Goal: Information Seeking & Learning: Learn about a topic

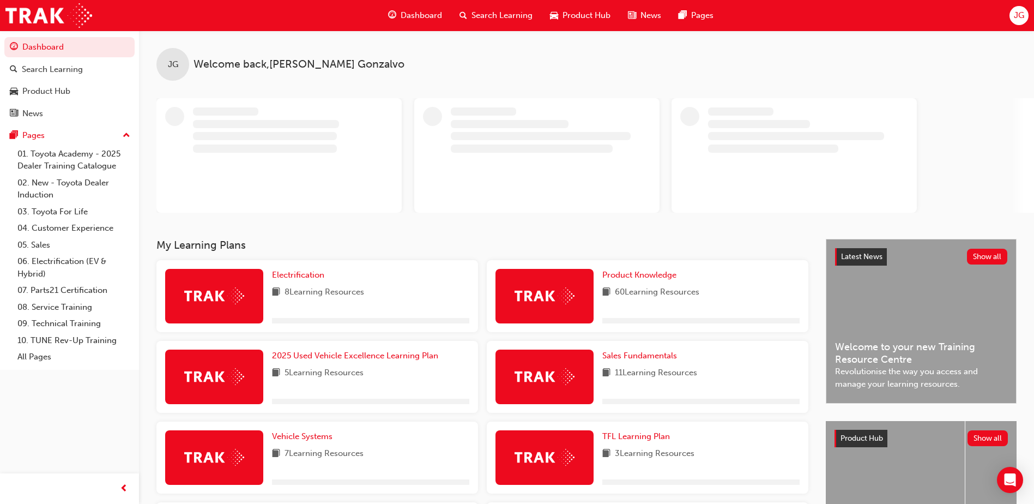
click at [478, 11] on span "Search Learning" at bounding box center [502, 15] width 61 height 13
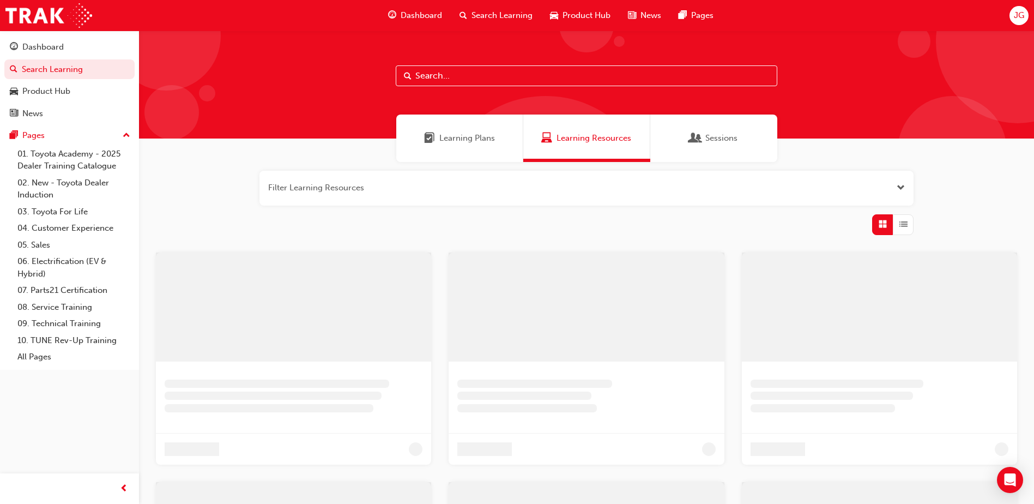
click at [448, 73] on input "text" at bounding box center [587, 75] width 382 height 21
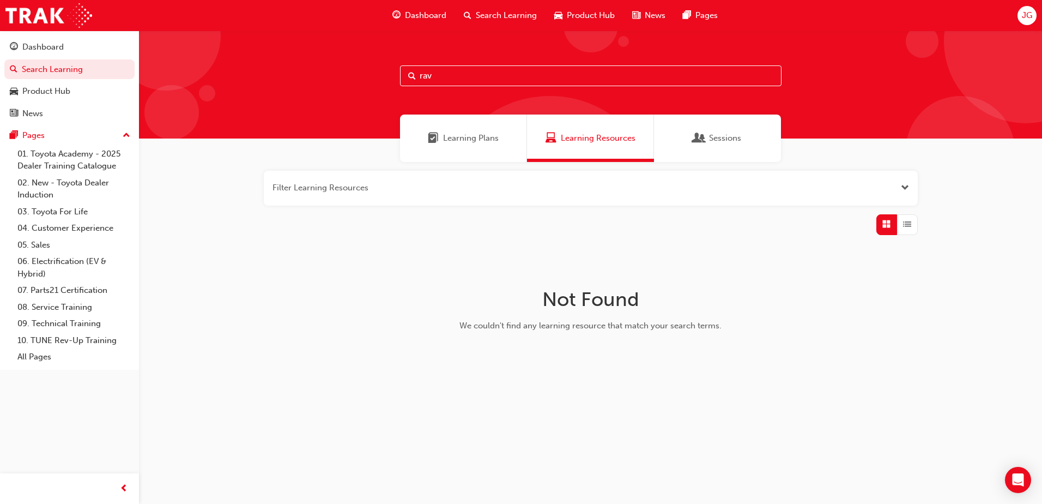
type input "rav"
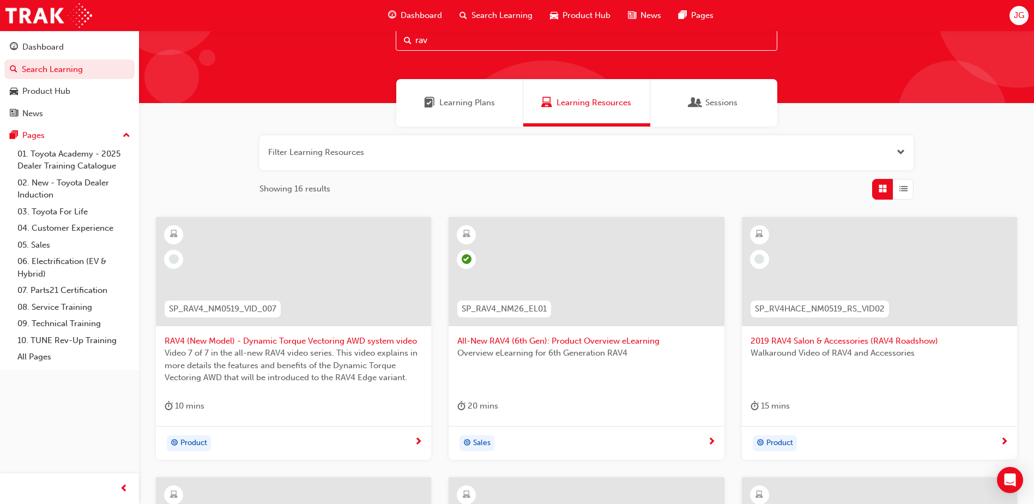
scroll to position [55, 0]
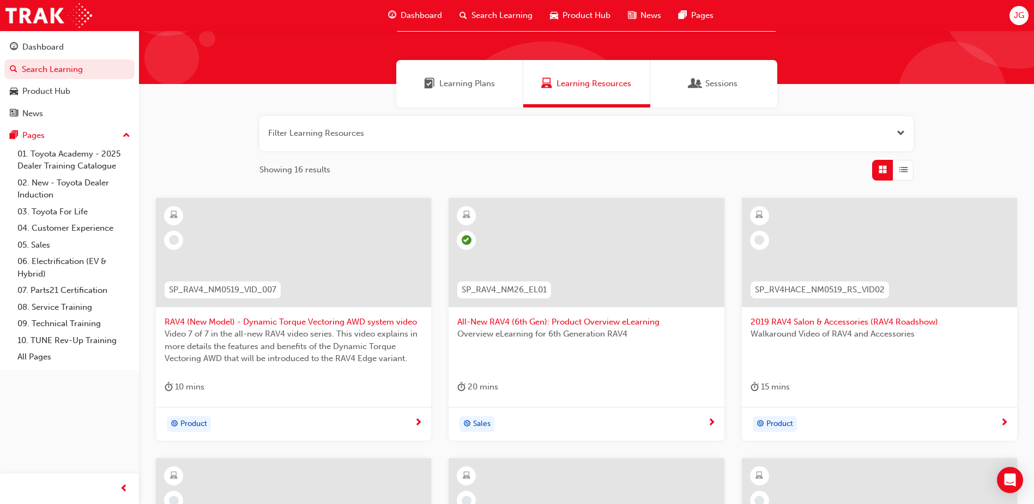
click at [575, 319] on span "All-New RAV4 (6th Gen): Product Overview eLearning" at bounding box center [586, 322] width 258 height 13
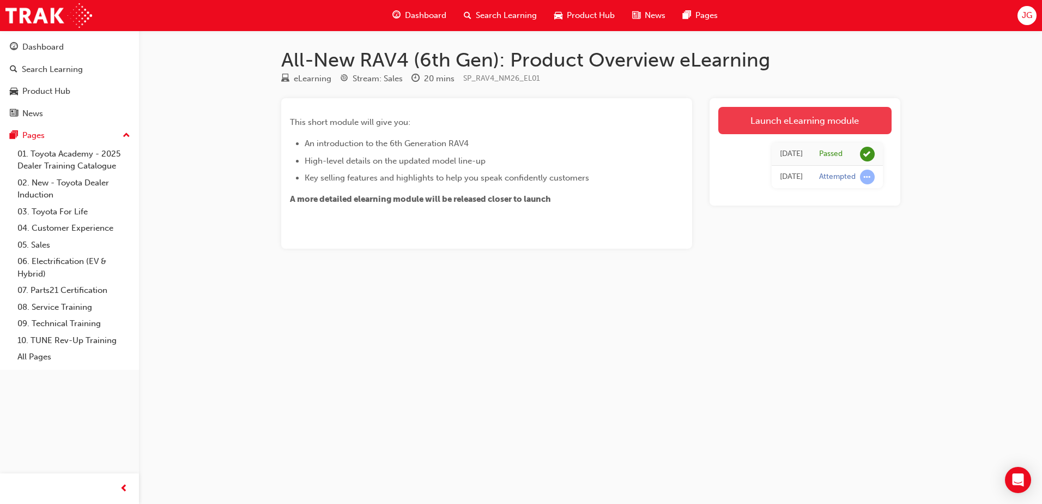
click at [782, 117] on link "Launch eLearning module" at bounding box center [805, 120] width 173 height 27
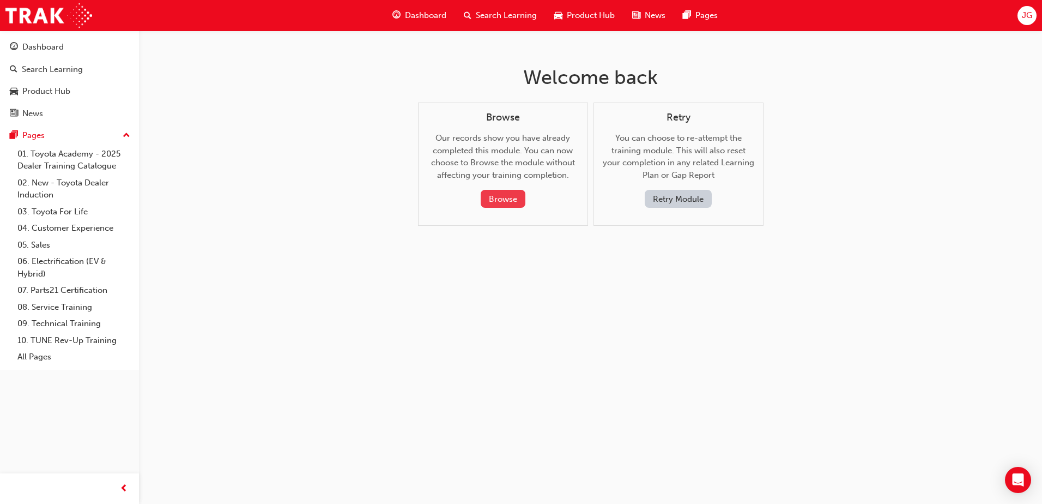
click at [520, 202] on button "Browse" at bounding box center [503, 199] width 45 height 18
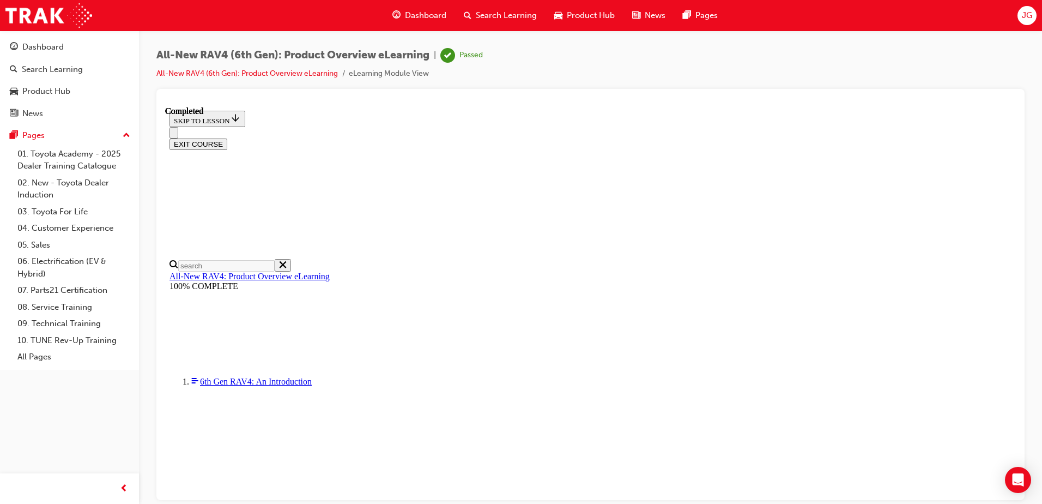
scroll to position [206, 0]
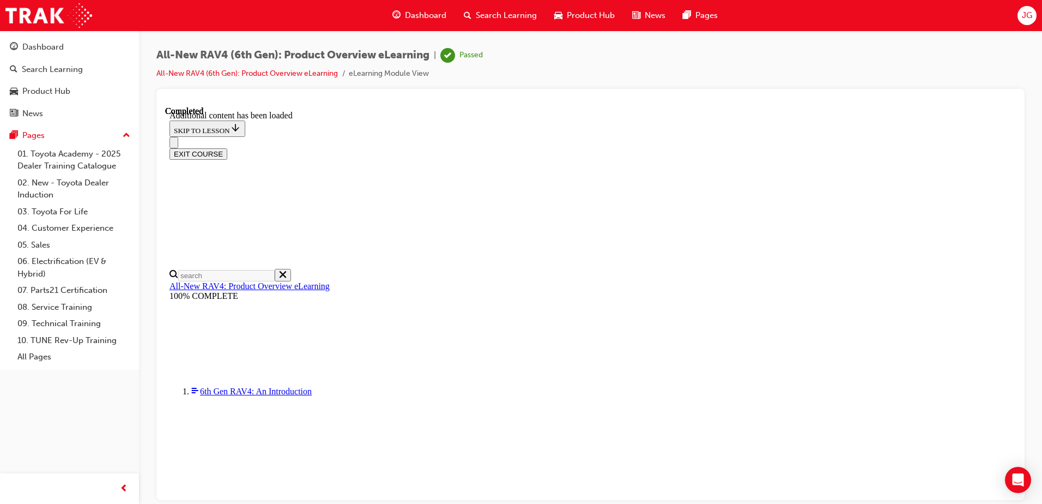
scroll to position [703, 0]
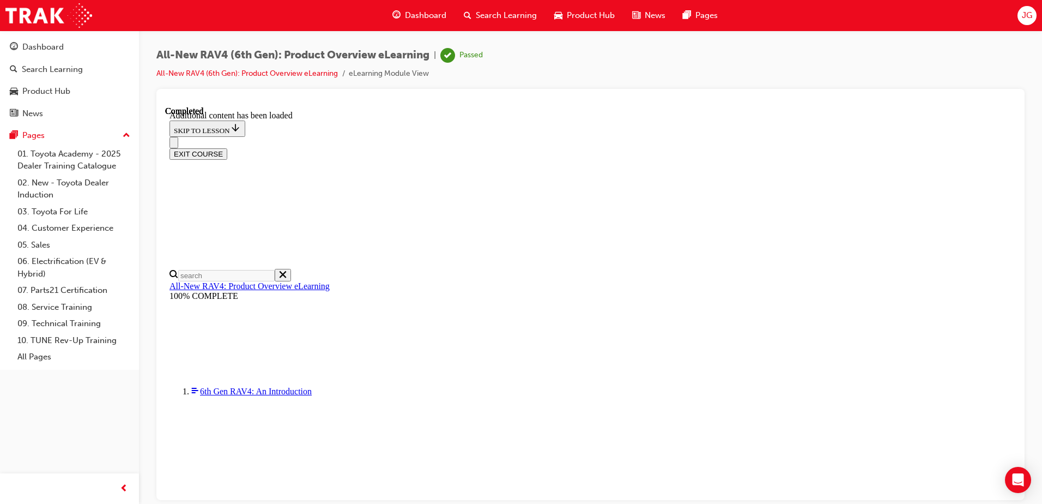
drag, startPoint x: 710, startPoint y: 241, endPoint x: 747, endPoint y: 241, distance: 37.1
drag, startPoint x: 786, startPoint y: 239, endPoint x: 833, endPoint y: 239, distance: 46.9
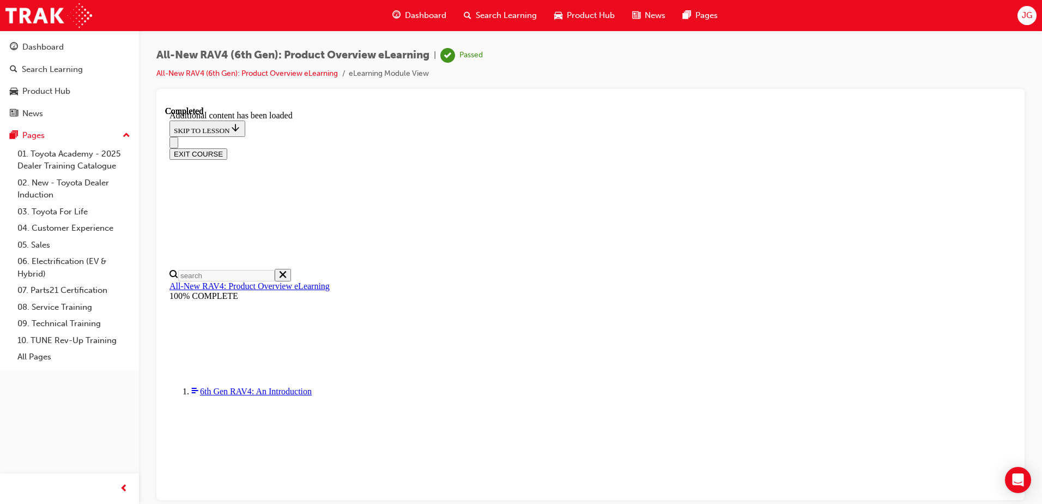
scroll to position [0, 158]
drag, startPoint x: 472, startPoint y: 271, endPoint x: 593, endPoint y: 373, distance: 158.2
drag, startPoint x: 593, startPoint y: 373, endPoint x: 674, endPoint y: 372, distance: 81.8
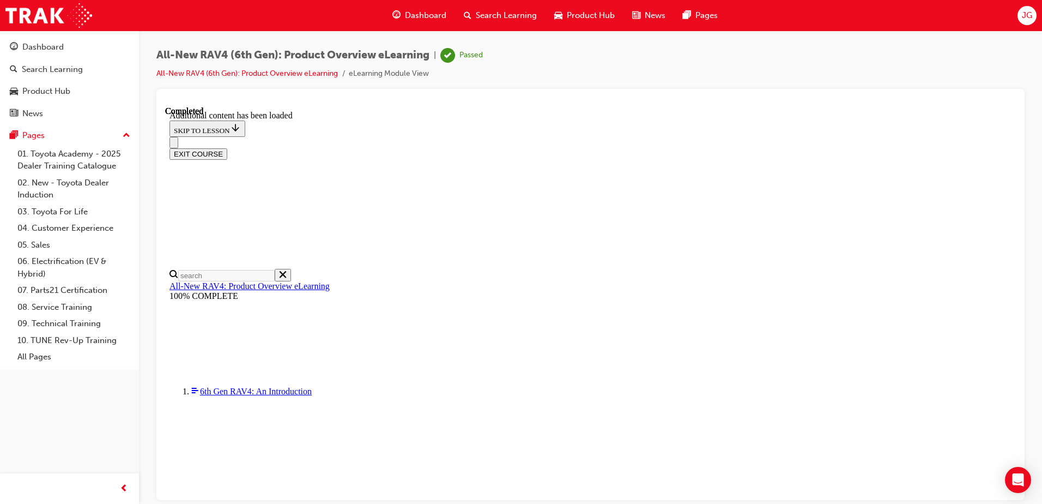
drag, startPoint x: 674, startPoint y: 372, endPoint x: 622, endPoint y: 339, distance: 62.0
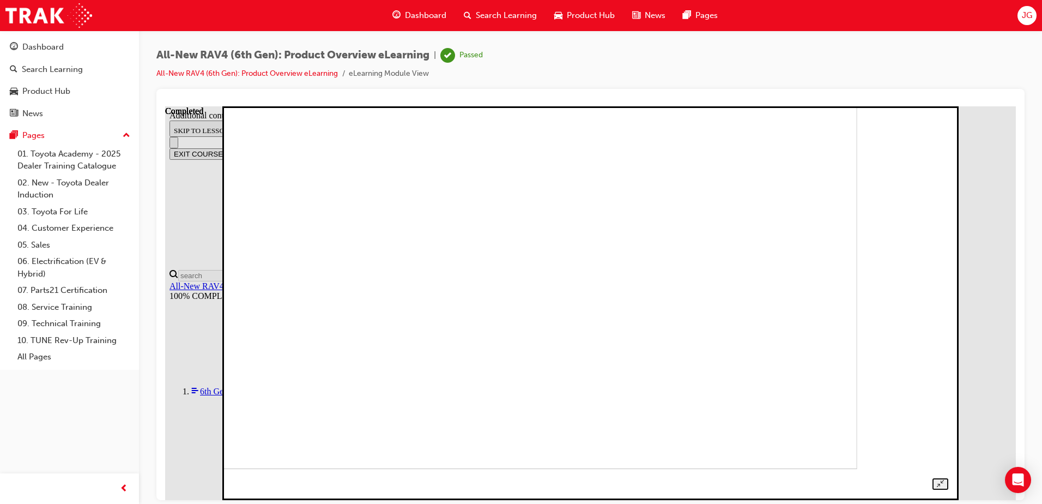
click at [949, 274] on div at bounding box center [591, 290] width 716 height 397
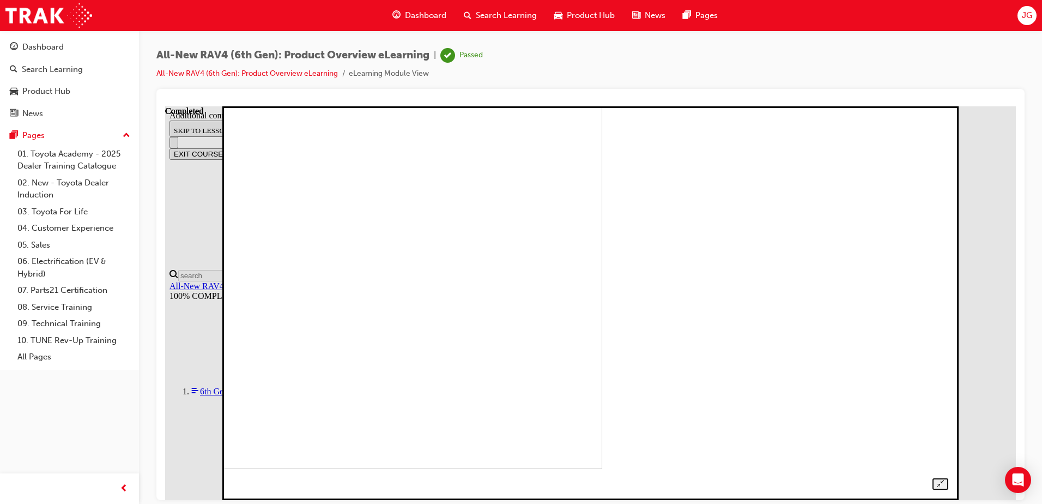
click at [949, 272] on div at bounding box center [591, 290] width 716 height 397
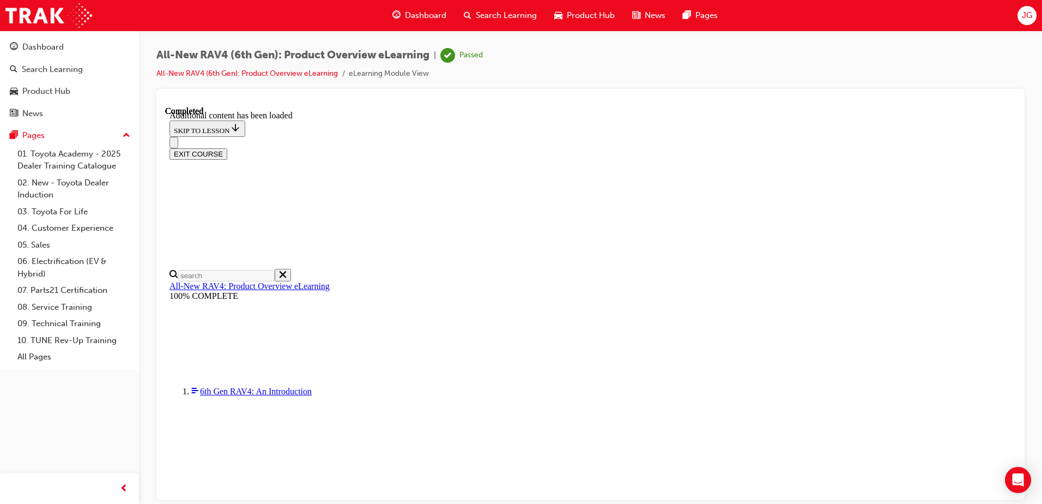
scroll to position [778, 0]
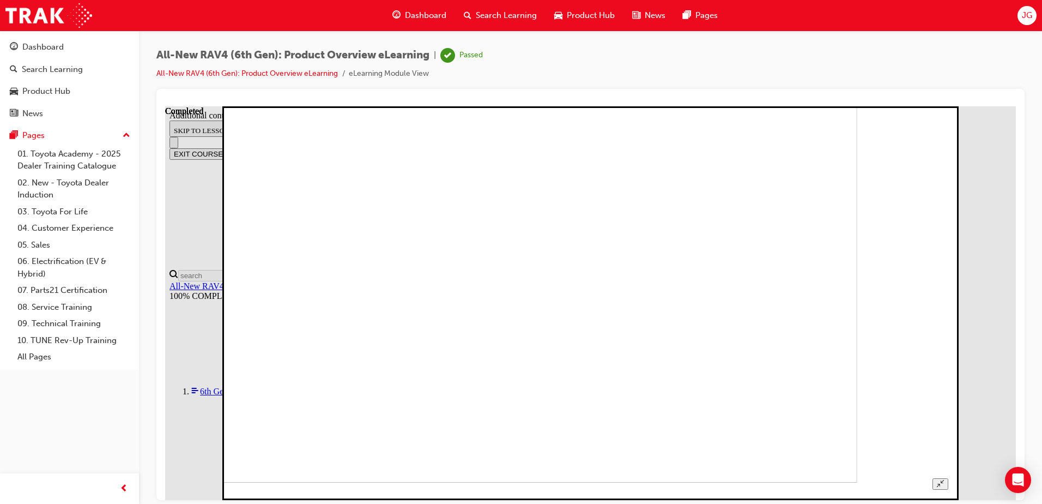
click at [949, 284] on div at bounding box center [591, 290] width 716 height 397
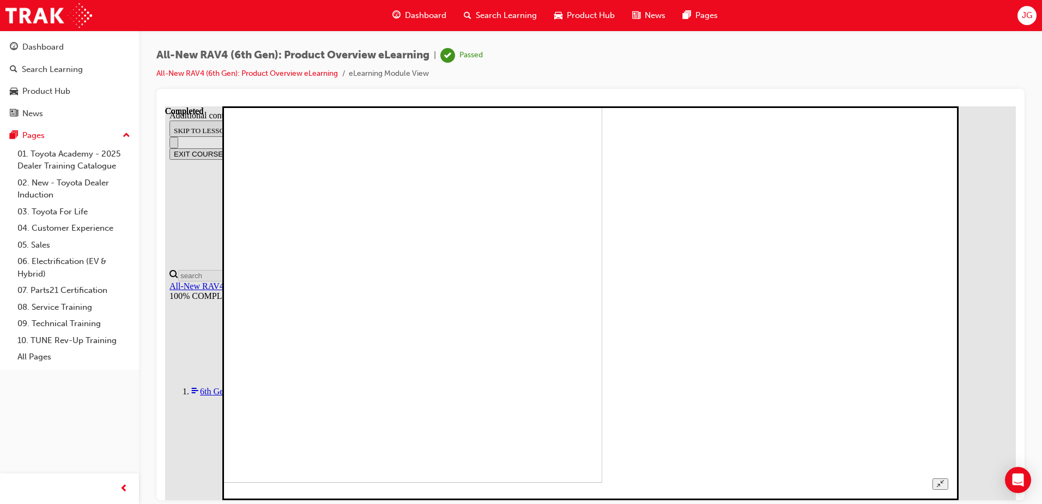
click at [1018, 251] on div at bounding box center [590, 294] width 868 height 411
click at [949, 260] on div at bounding box center [591, 290] width 716 height 397
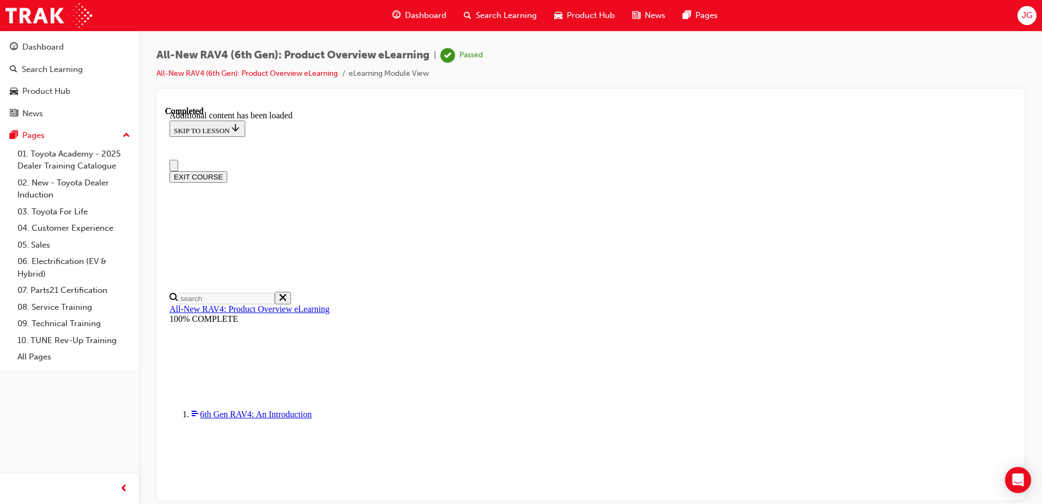
scroll to position [0, 0]
